Goal: Information Seeking & Learning: Check status

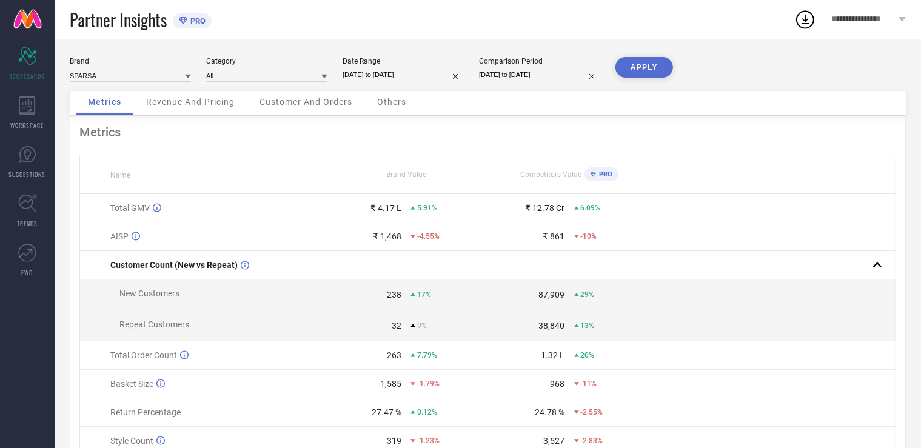
select select "5"
select select "2025"
select select "6"
select select "2025"
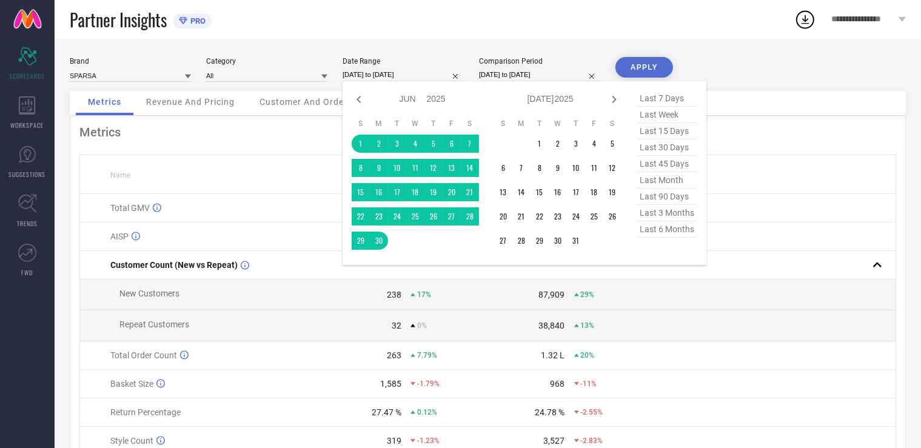
click at [387, 81] on input "[DATE] to [DATE]" at bounding box center [402, 74] width 121 height 13
click at [613, 101] on icon at bounding box center [614, 99] width 15 height 15
select select "6"
select select "2025"
select select "7"
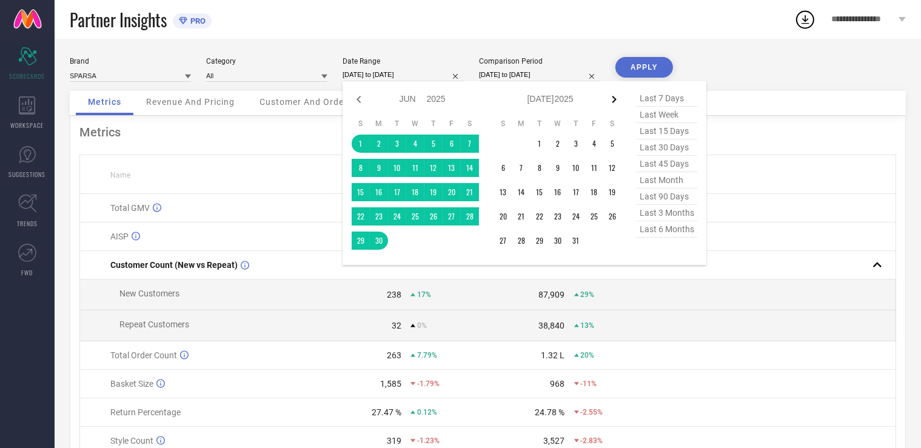
select select "2025"
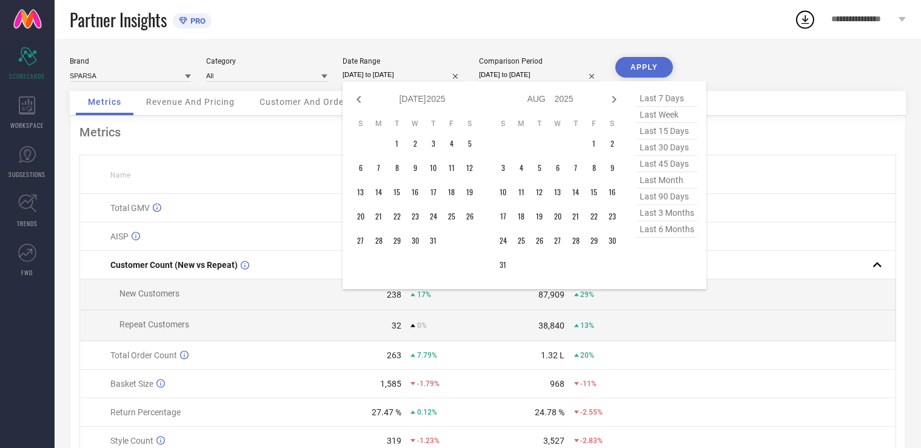
click at [613, 101] on icon at bounding box center [614, 99] width 15 height 15
select select "7"
select select "2025"
select select "8"
select select "2025"
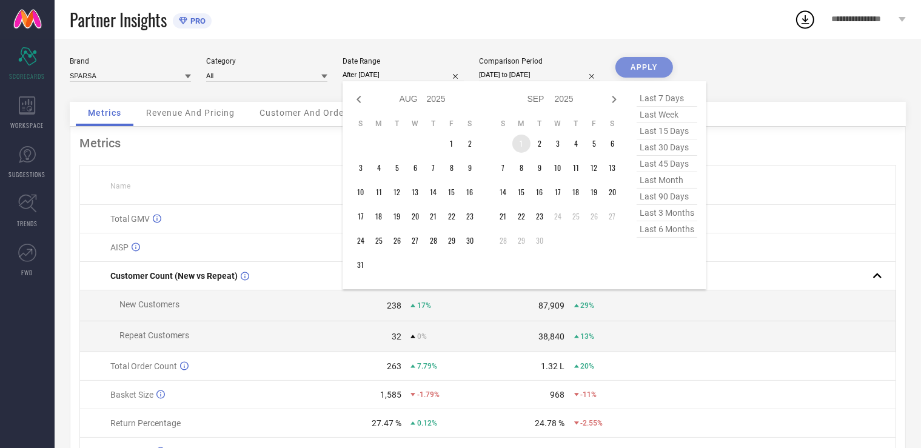
click at [514, 142] on td "1" at bounding box center [521, 144] width 18 height 18
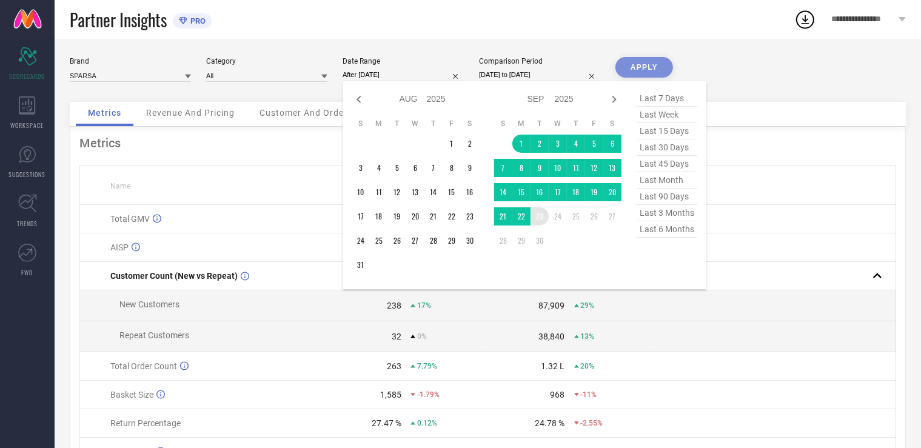
type input "[DATE] to [DATE]"
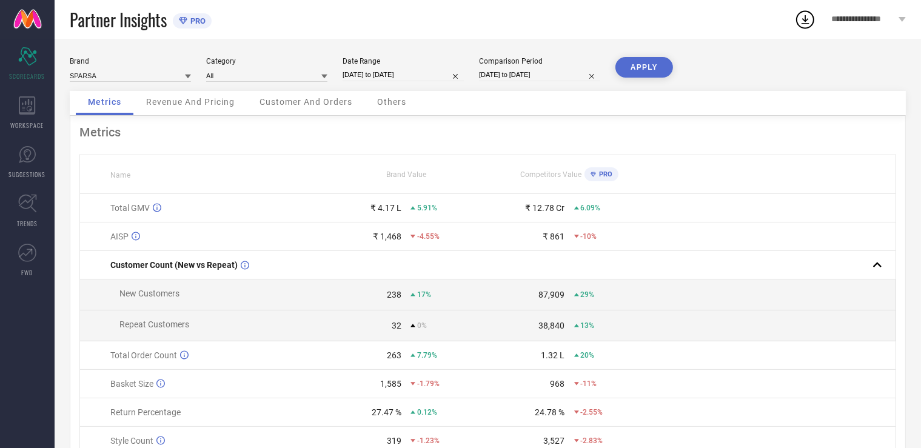
select select "4"
select select "2025"
select select "5"
select select "2025"
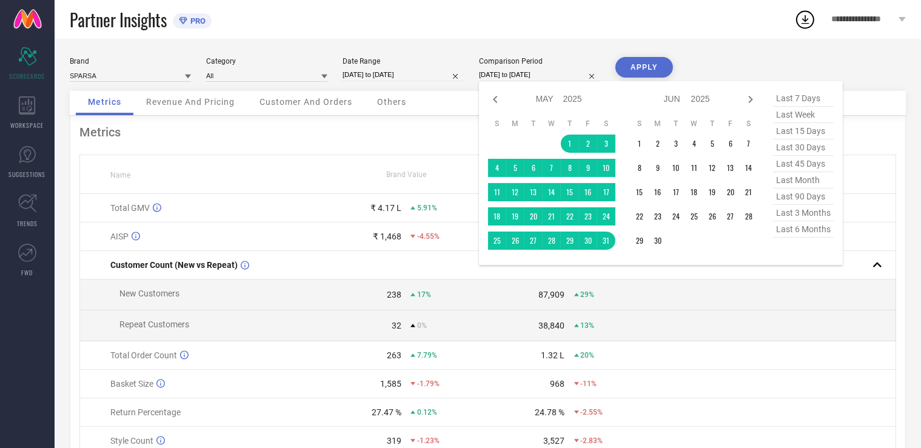
click at [512, 74] on input "[DATE] to [DATE]" at bounding box center [539, 74] width 121 height 13
click at [751, 99] on icon at bounding box center [750, 99] width 4 height 7
select select "5"
select select "2025"
select select "6"
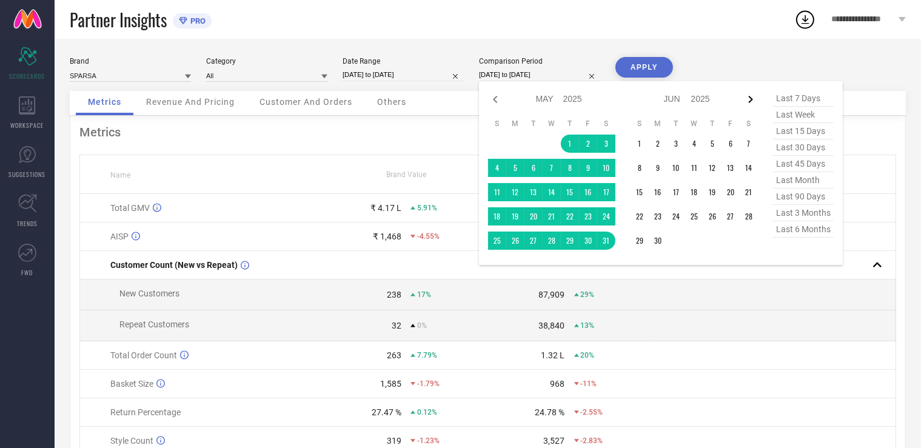
select select "2025"
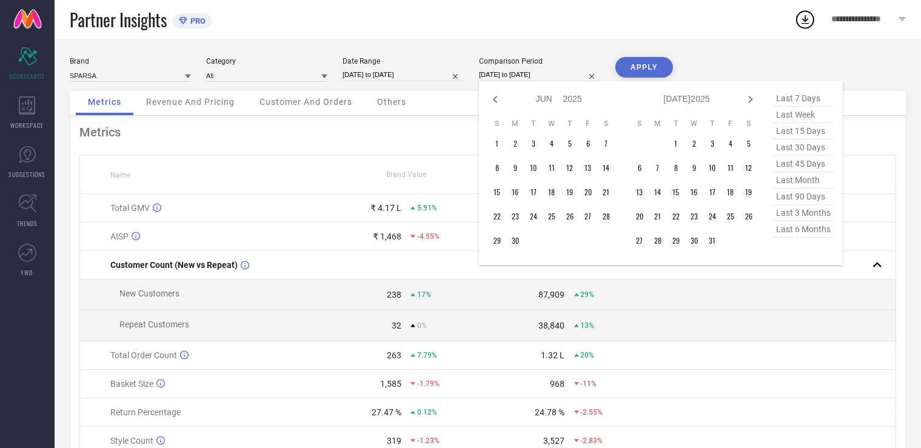
click at [751, 99] on icon at bounding box center [750, 99] width 4 height 7
select select "6"
select select "2025"
select select "7"
select select "2025"
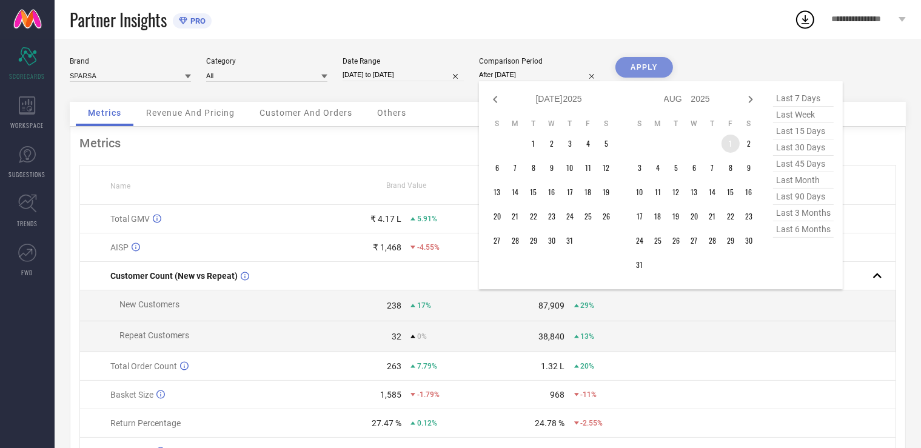
click at [732, 144] on td "1" at bounding box center [730, 144] width 18 height 18
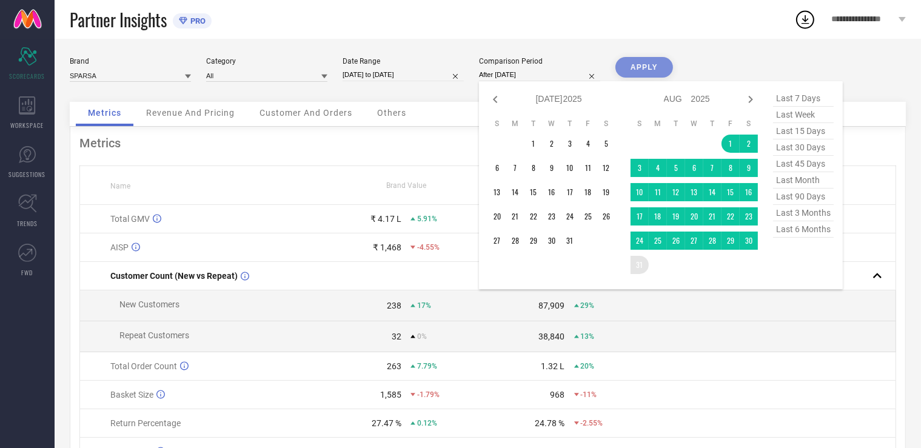
type input "[DATE] to [DATE]"
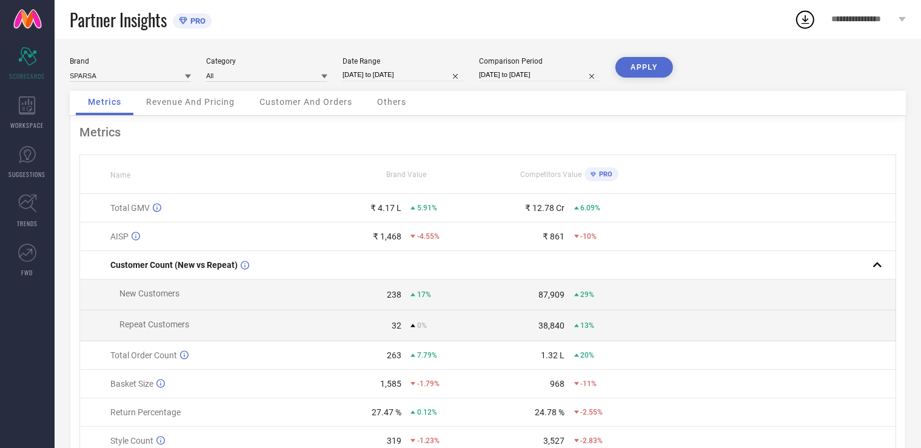
click at [630, 67] on button "APPLY" at bounding box center [644, 67] width 58 height 21
click at [182, 98] on span "Revenue And Pricing" at bounding box center [190, 102] width 88 height 10
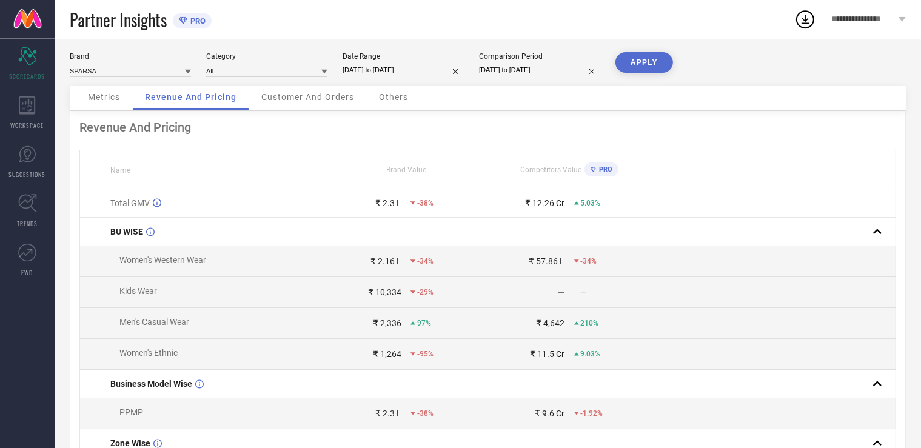
scroll to position [1, 0]
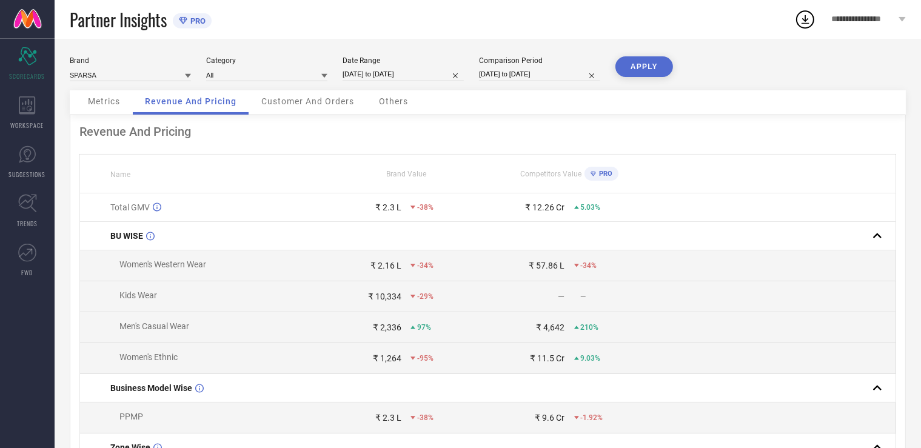
click at [301, 107] on div "Customer And Orders" at bounding box center [307, 102] width 117 height 24
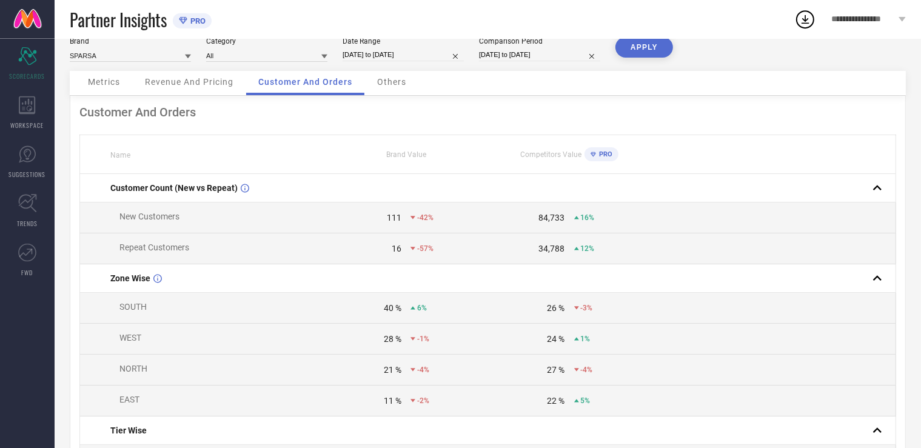
scroll to position [0, 0]
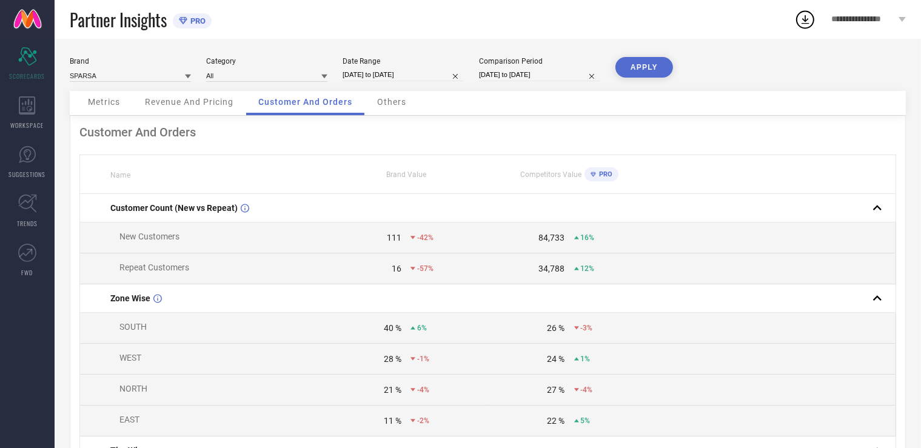
click at [398, 108] on div "Others" at bounding box center [391, 103] width 53 height 24
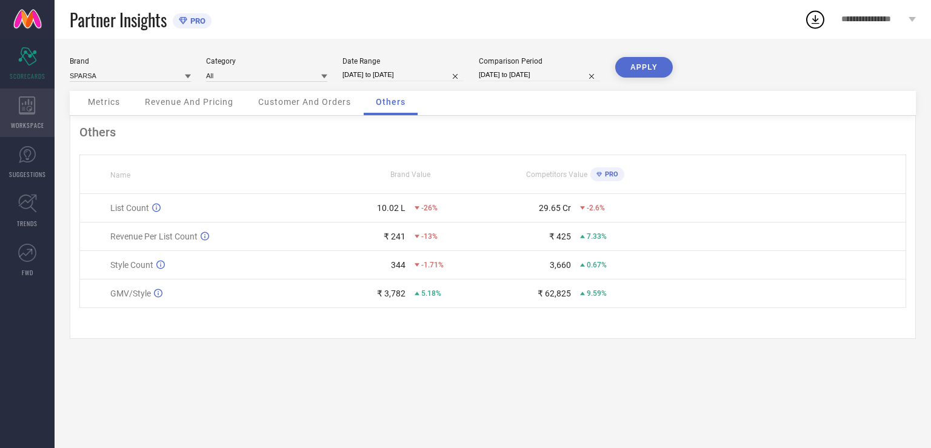
click at [27, 109] on icon at bounding box center [27, 105] width 16 height 18
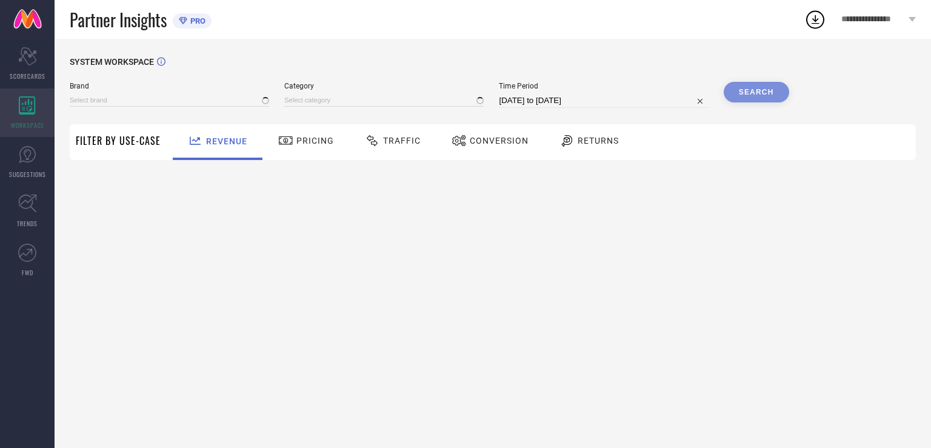
type input "SPARSA"
type input "All"
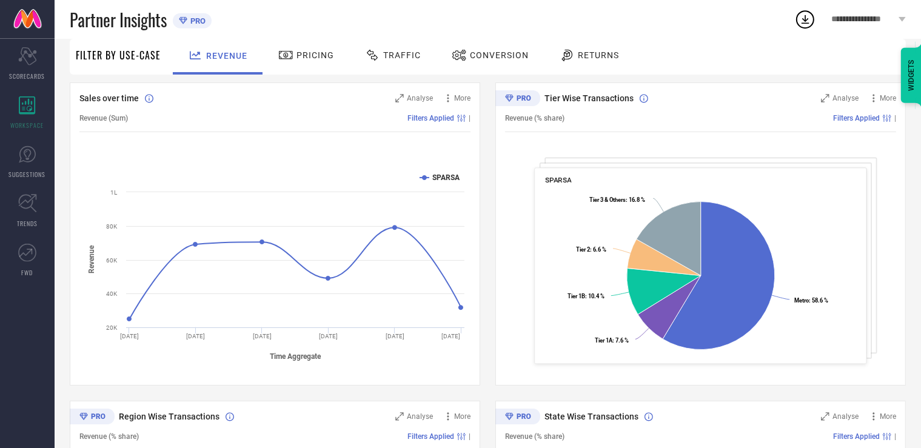
scroll to position [125, 0]
click at [309, 53] on span "Pricing" at bounding box center [315, 55] width 38 height 10
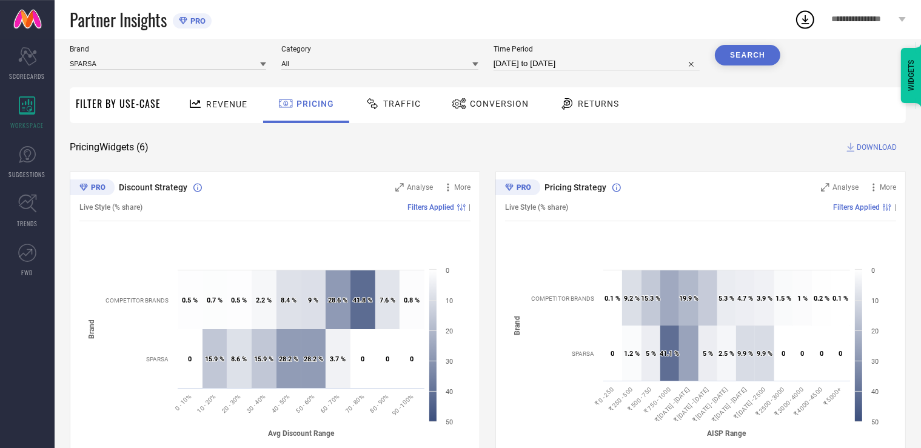
scroll to position [0, 0]
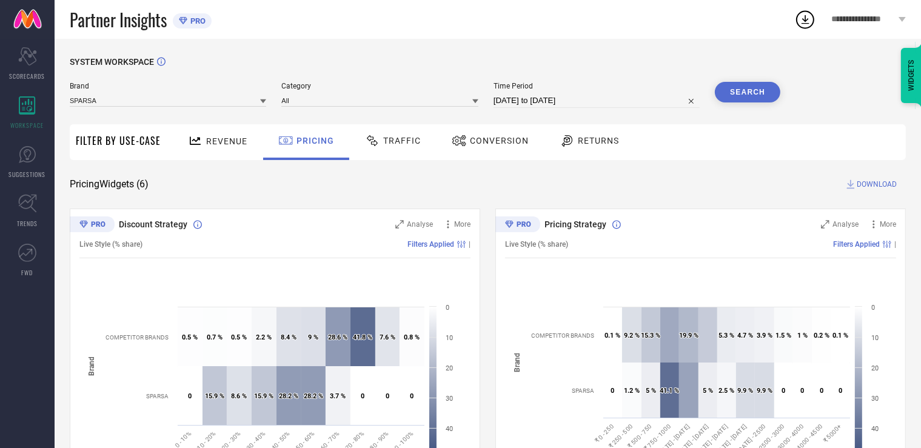
click at [398, 144] on span "Traffic" at bounding box center [402, 141] width 38 height 10
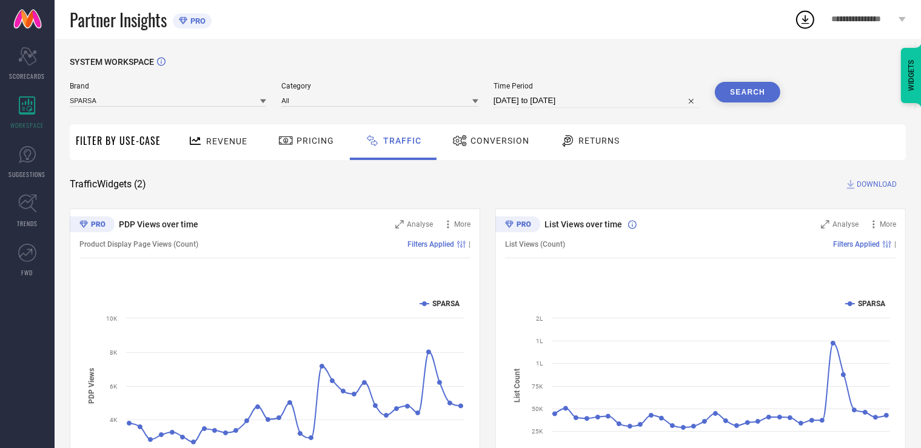
scroll to position [82, 0]
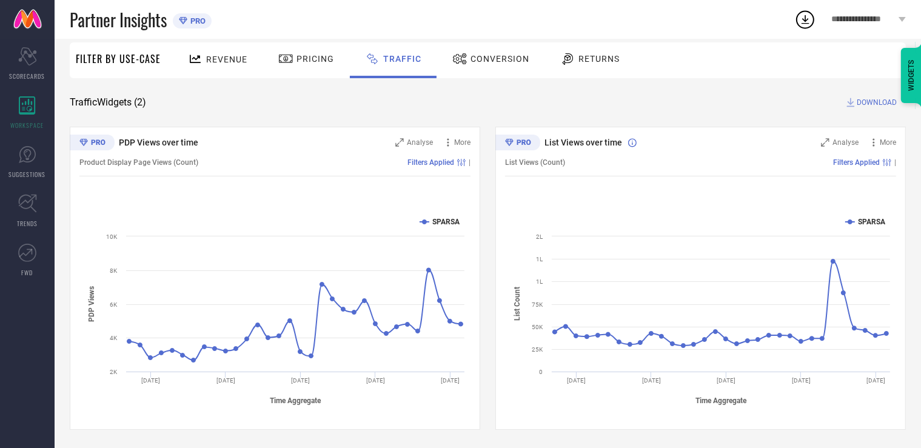
click at [496, 56] on span "Conversion" at bounding box center [499, 59] width 59 height 10
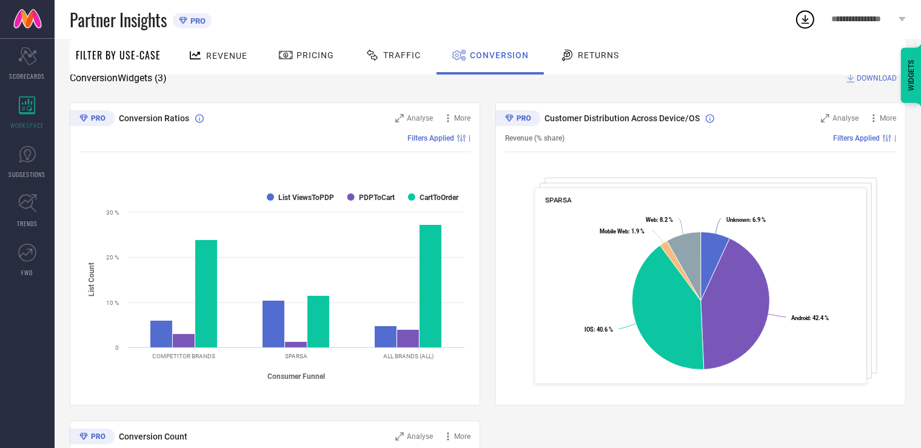
scroll to position [108, 0]
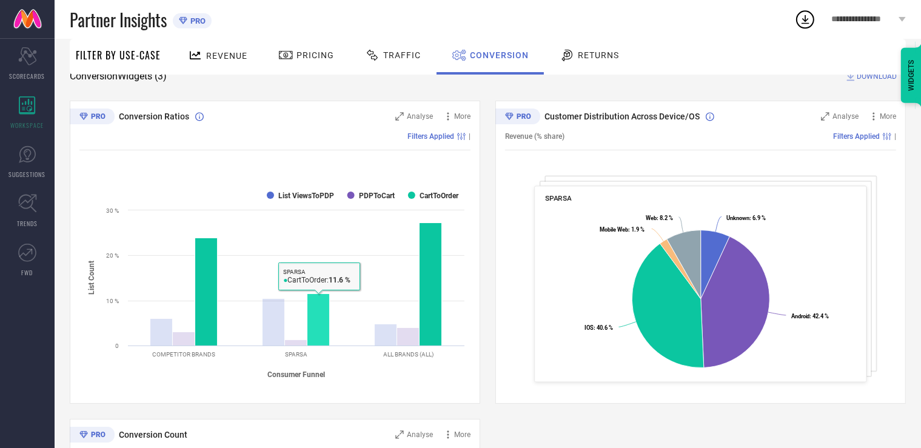
click at [319, 337] on rect at bounding box center [318, 320] width 22 height 52
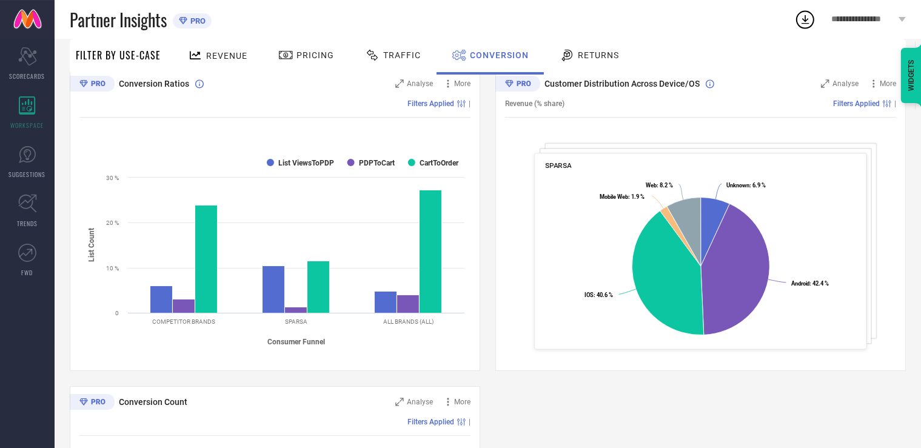
scroll to position [0, 0]
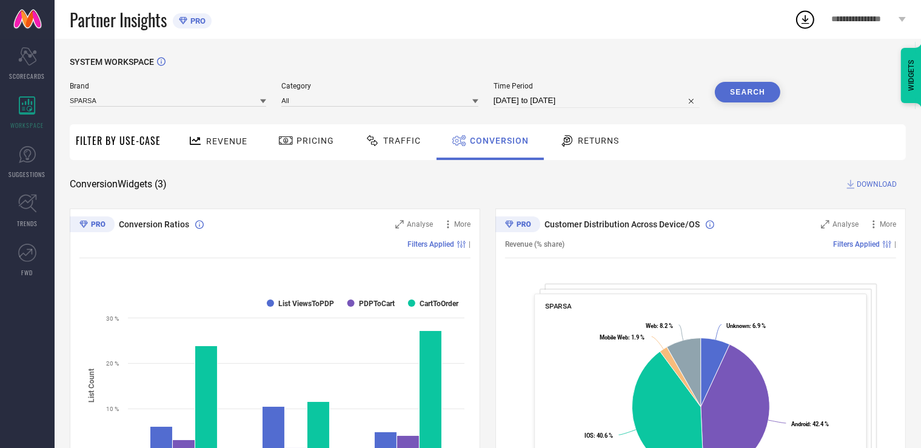
click at [596, 137] on span "Returns" at bounding box center [598, 141] width 41 height 10
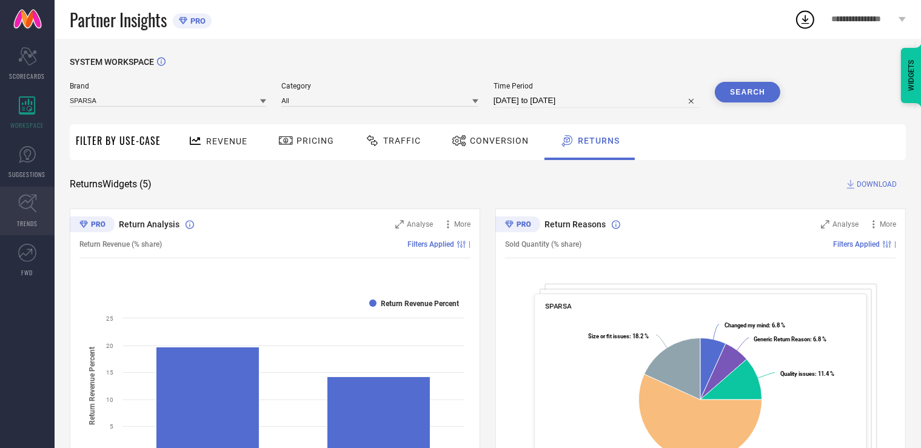
click at [33, 198] on icon at bounding box center [27, 204] width 18 height 18
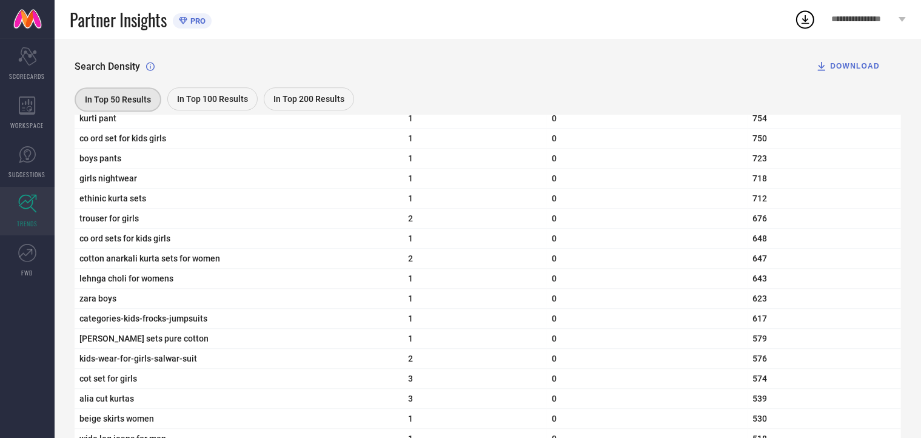
scroll to position [4234, 0]
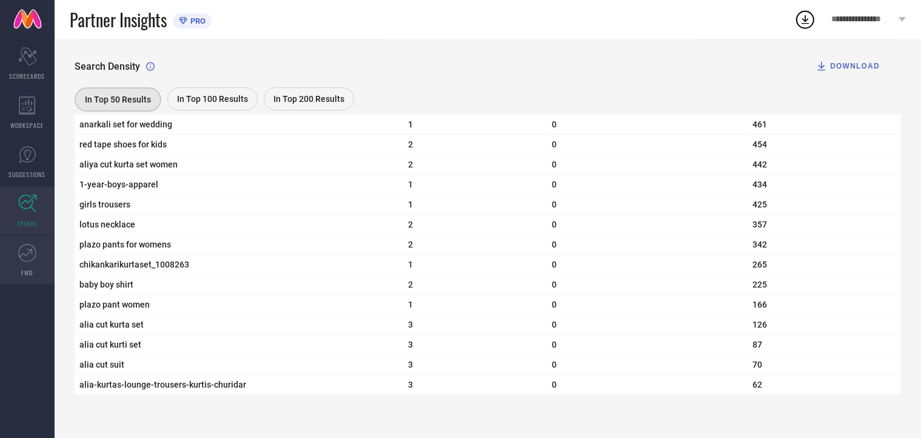
click at [19, 267] on link "FWD" at bounding box center [27, 260] width 55 height 48
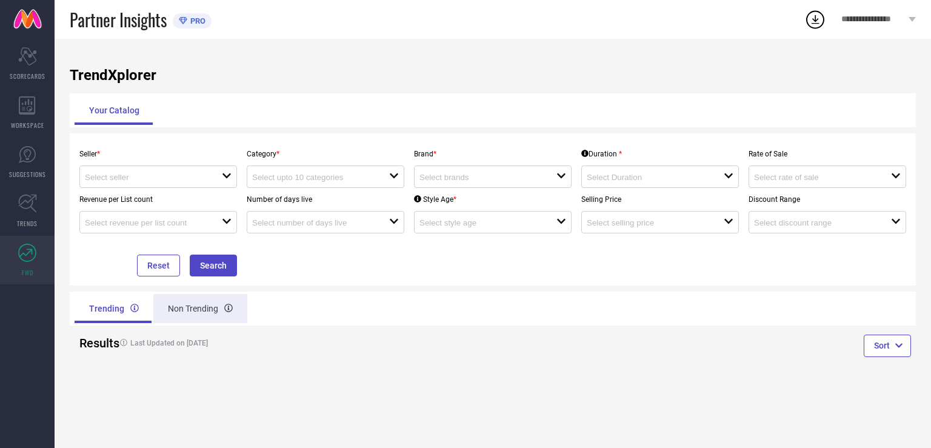
click at [182, 312] on div "Non Trending" at bounding box center [200, 308] width 94 height 29
click at [101, 319] on div "Trending" at bounding box center [113, 308] width 76 height 29
click at [170, 175] on input at bounding box center [146, 177] width 123 height 9
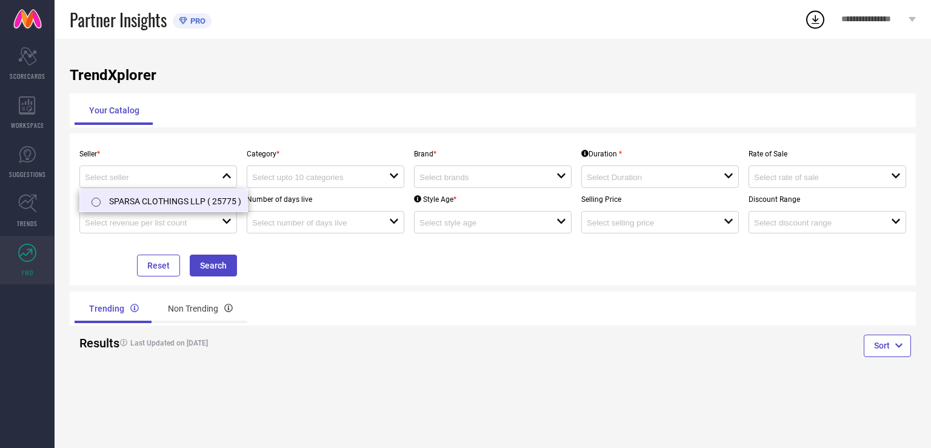
click at [145, 200] on li "SPARSA CLOTHINGS LLP ( 25775 )" at bounding box center [163, 201] width 167 height 22
type input "SPARSA CLOTHINGS LLP ( 25775 )"
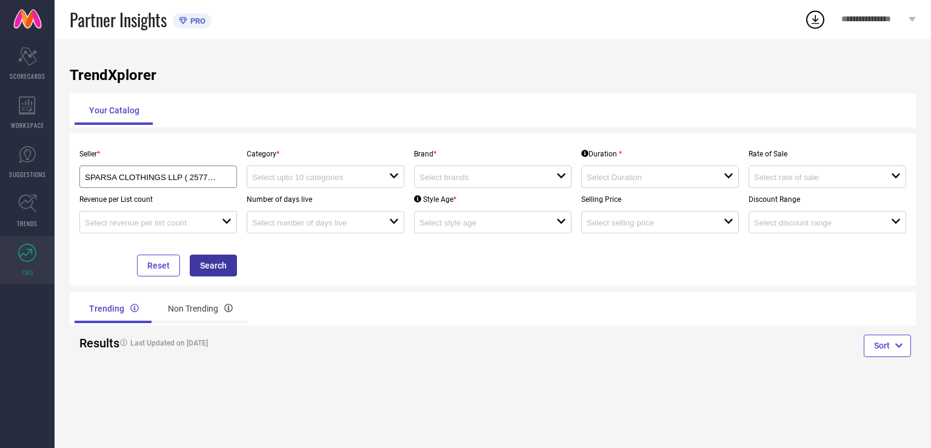
click at [215, 259] on button "Search" at bounding box center [213, 266] width 47 height 22
click at [347, 181] on input at bounding box center [313, 177] width 123 height 9
click at [393, 178] on icon at bounding box center [394, 175] width 8 height 5
click at [328, 299] on div "Trending Non Trending" at bounding box center [281, 308] width 413 height 29
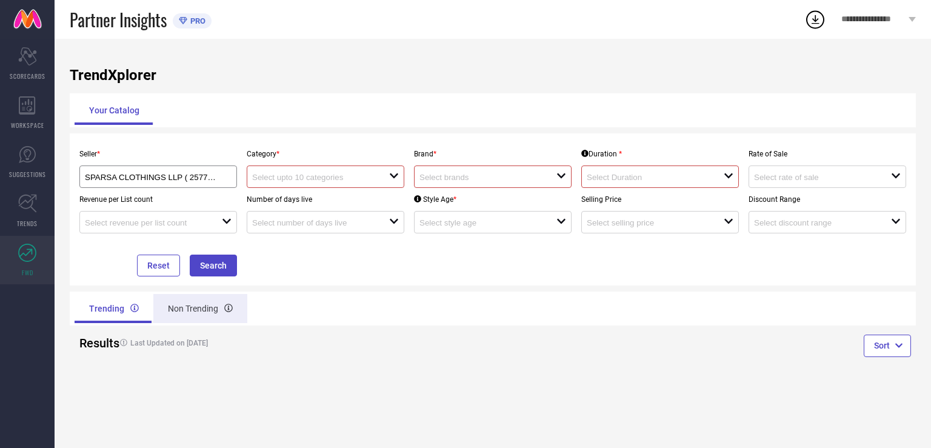
click at [203, 318] on div "Non Trending" at bounding box center [200, 308] width 94 height 29
click at [293, 185] on div "open" at bounding box center [326, 176] width 158 height 22
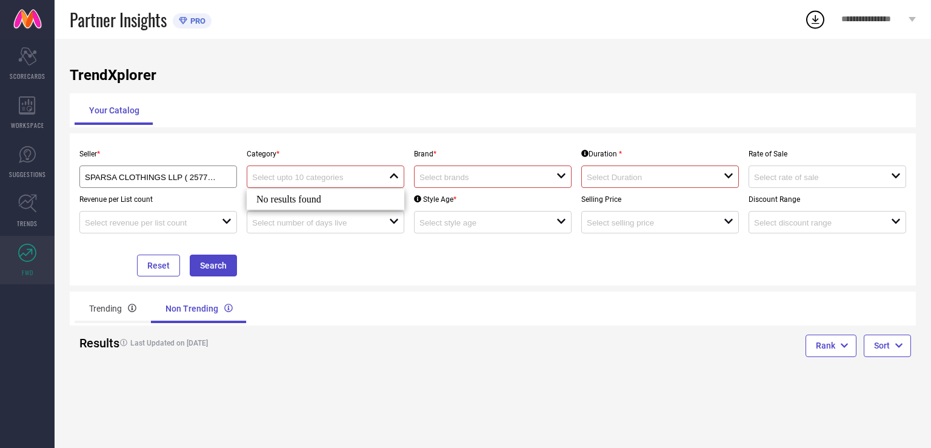
click at [293, 185] on div "close" at bounding box center [326, 176] width 158 height 22
click at [496, 198] on p "Style Age *" at bounding box center [493, 199] width 158 height 8
click at [450, 175] on input at bounding box center [480, 177] width 123 height 9
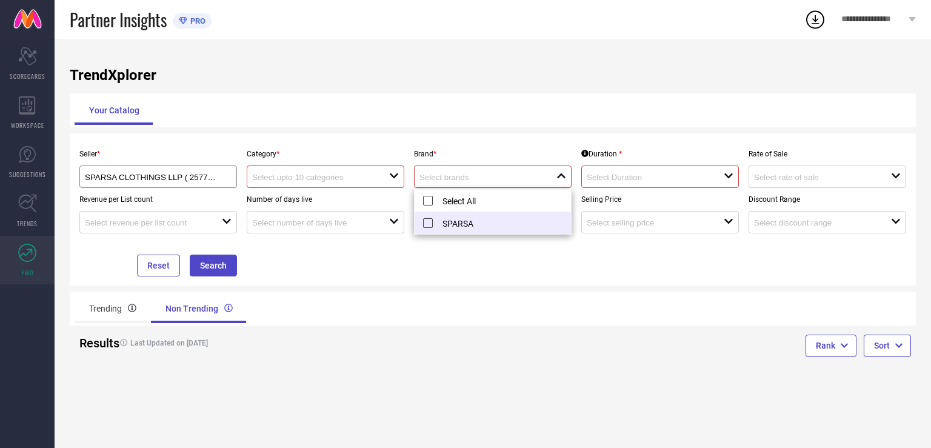
click at [424, 227] on li "SPARSA" at bounding box center [493, 223] width 156 height 22
type input "SPARSA"
click at [378, 253] on div "Seller * SPARSA CLOTHINGS LLP ( 25775 ) Category * open Brand * SPARSA reset Du…" at bounding box center [493, 209] width 836 height 134
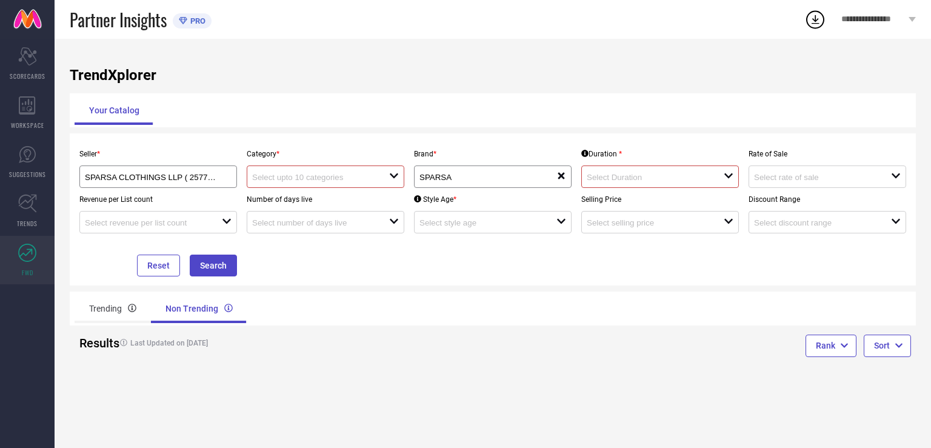
click at [324, 176] on input at bounding box center [313, 177] width 123 height 9
click at [101, 309] on div "Trending" at bounding box center [113, 308] width 76 height 29
click at [344, 174] on input at bounding box center [313, 177] width 123 height 9
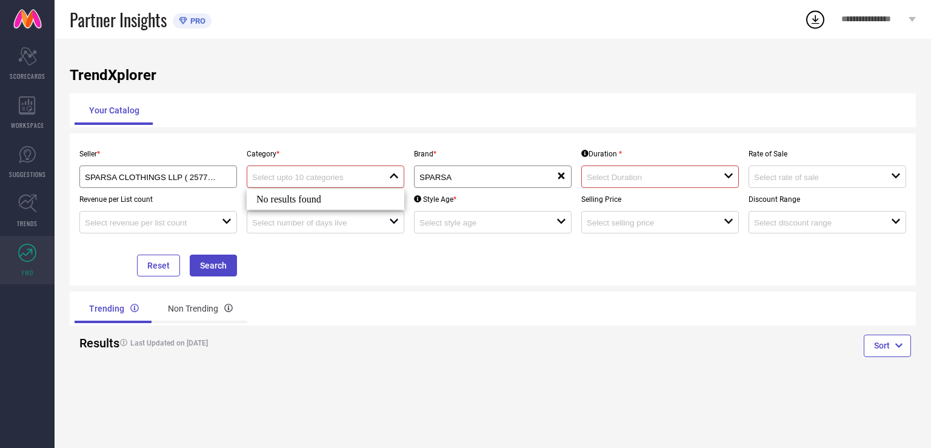
click at [344, 174] on input at bounding box center [313, 177] width 123 height 9
click at [920, 377] on div "TrendXplorer Your Catalog Seller * SPARSA CLOTHINGS LLP ( 25775 ) Category * cl…" at bounding box center [493, 243] width 876 height 409
click at [28, 59] on icon "Scorecard" at bounding box center [27, 56] width 19 height 18
